Goal: Transaction & Acquisition: Obtain resource

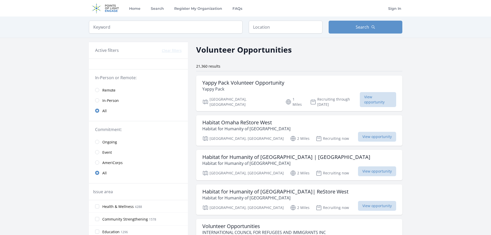
click at [105, 139] on span "Ongoing" at bounding box center [109, 141] width 15 height 5
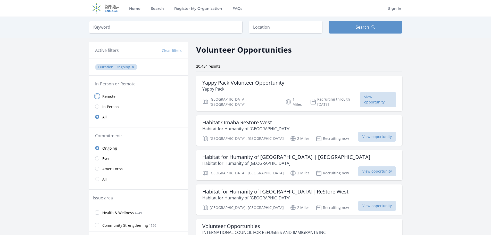
click at [96, 95] on input "radio" at bounding box center [97, 96] width 4 height 4
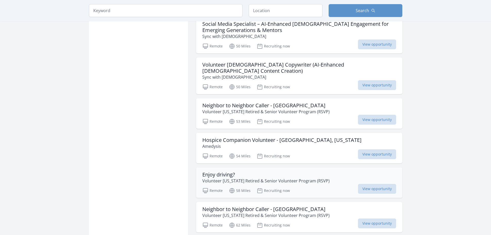
scroll to position [592, 0]
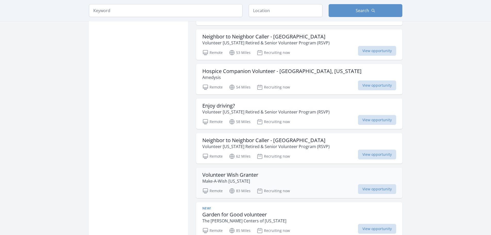
scroll to position [644, 0]
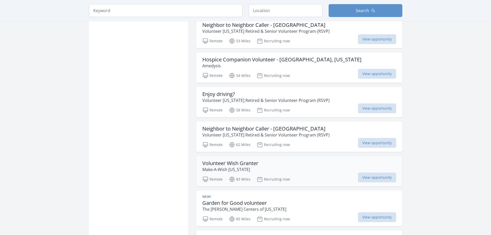
click at [233, 160] on h3 "Volunteer Wish Granter" at bounding box center [230, 163] width 56 height 6
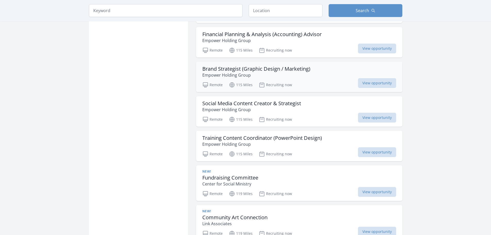
scroll to position [1250, 0]
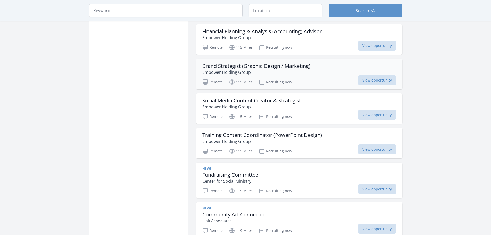
click at [217, 63] on h3 "Brand Strategist (Graphic Design / Marketing)" at bounding box center [256, 66] width 108 height 6
click at [365, 110] on span "View opportunity" at bounding box center [377, 115] width 38 height 10
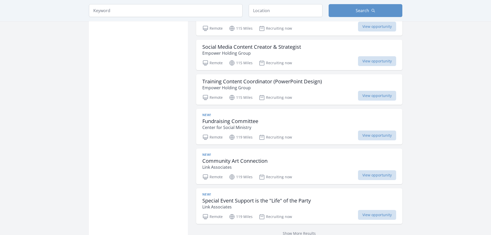
scroll to position [1327, 0]
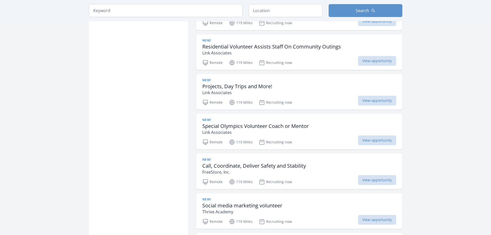
scroll to position [1559, 0]
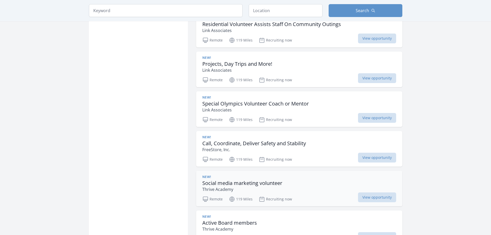
click at [260, 180] on h3 "Social media marketing volunteer" at bounding box center [242, 183] width 80 height 6
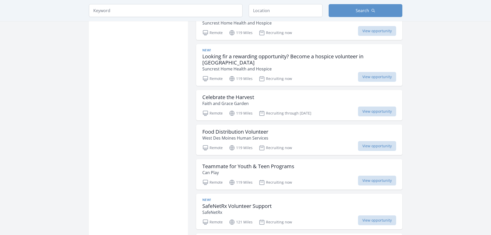
scroll to position [1842, 0]
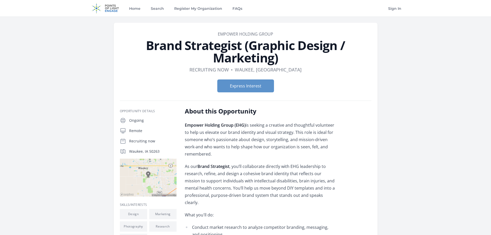
click at [220, 33] on link "Empower Holding Group" at bounding box center [245, 34] width 55 height 6
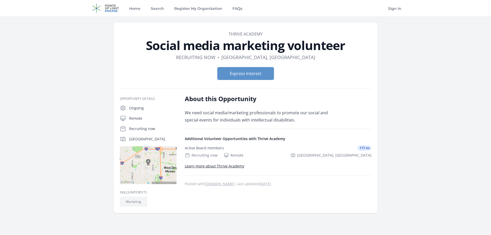
click at [73, 78] on main "Organization Thrive Academy Social media marketing volunteer Duration Recruitin…" at bounding box center [245, 131] width 491 height 231
